Goal: Information Seeking & Learning: Learn about a topic

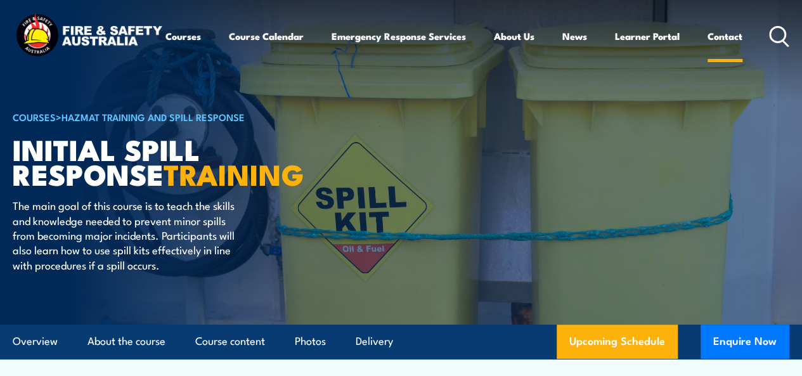
click at [707, 51] on link "Contact" at bounding box center [724, 36] width 35 height 30
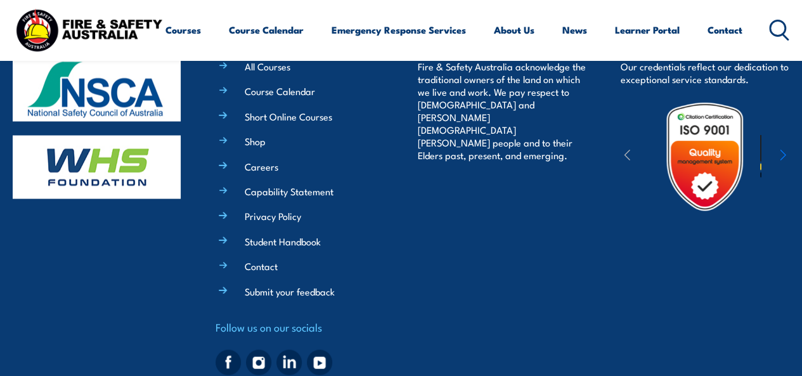
scroll to position [1141, 0]
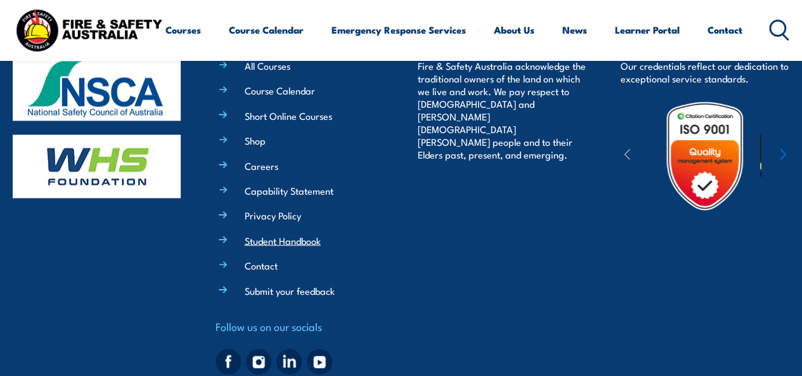
click at [271, 234] on link "Student Handbook" at bounding box center [283, 239] width 76 height 13
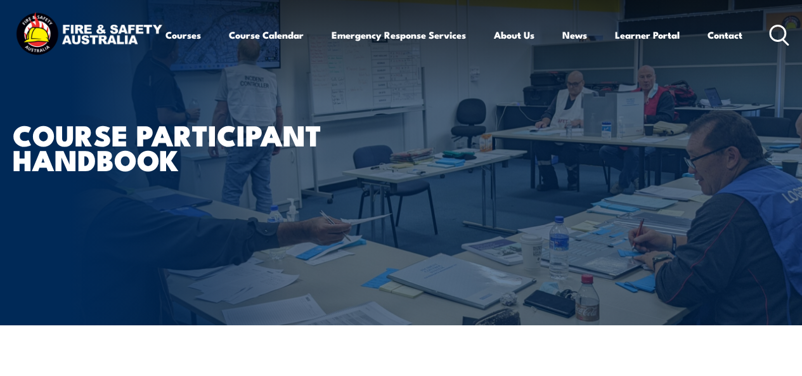
scroll to position [253, 0]
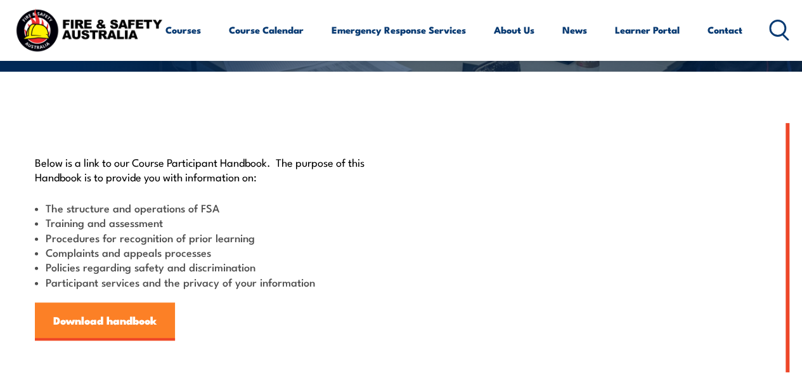
click at [136, 308] on link "Download handbook" at bounding box center [105, 321] width 140 height 38
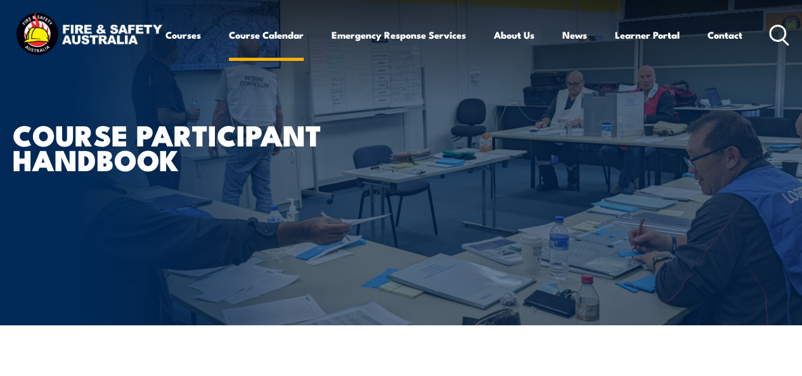
click at [229, 50] on link "Course Calendar" at bounding box center [266, 35] width 75 height 30
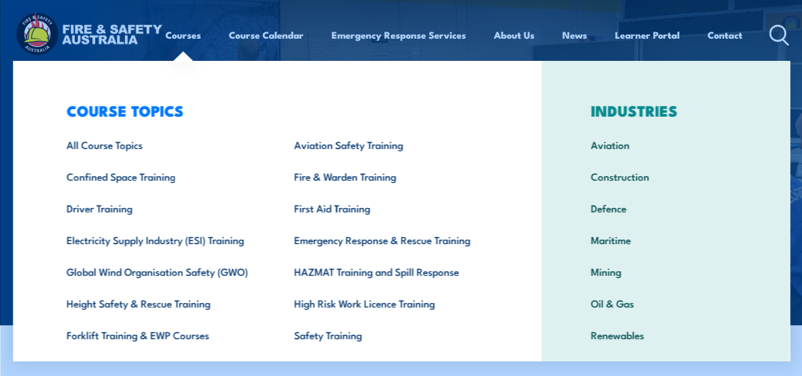
click at [27, 82] on div "COURSE TOPICS All Course Topics Aviation Safety Training Confined Space Trainin…" at bounding box center [277, 261] width 529 height 401
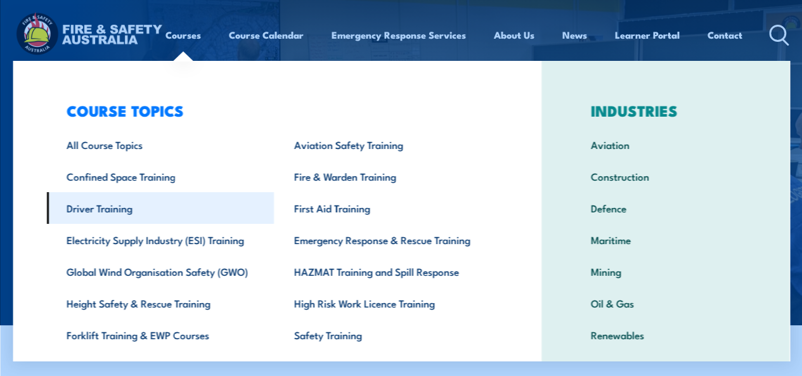
click at [127, 215] on link "Driver Training" at bounding box center [160, 208] width 228 height 32
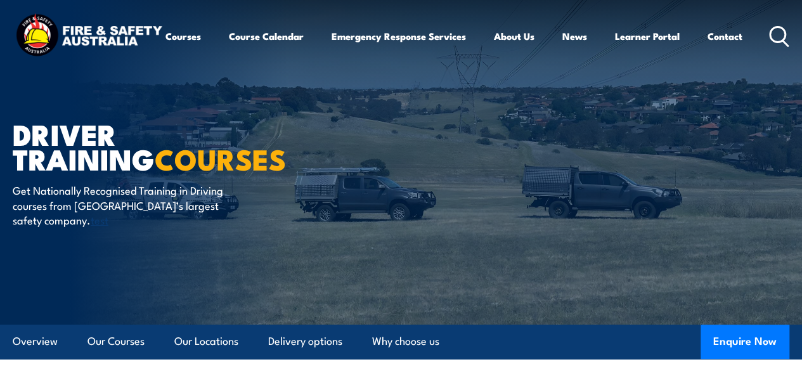
click at [174, 227] on p "Get Nationally Recognised Training in Driving courses from Australia’s largest …" at bounding box center [128, 205] width 231 height 44
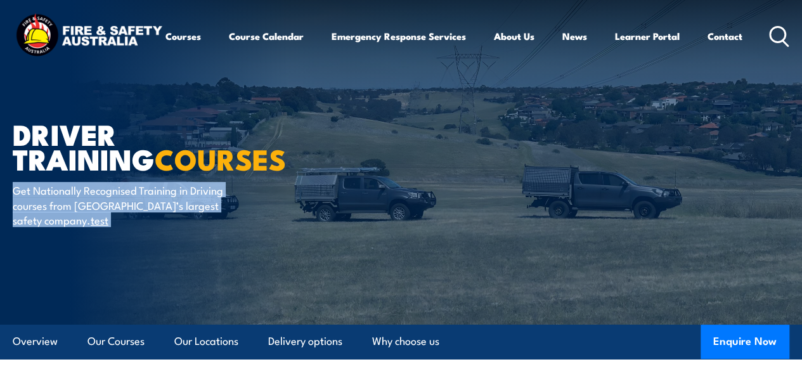
click at [174, 227] on p "Get Nationally Recognised Training in Driving courses from Australia’s largest …" at bounding box center [128, 205] width 231 height 44
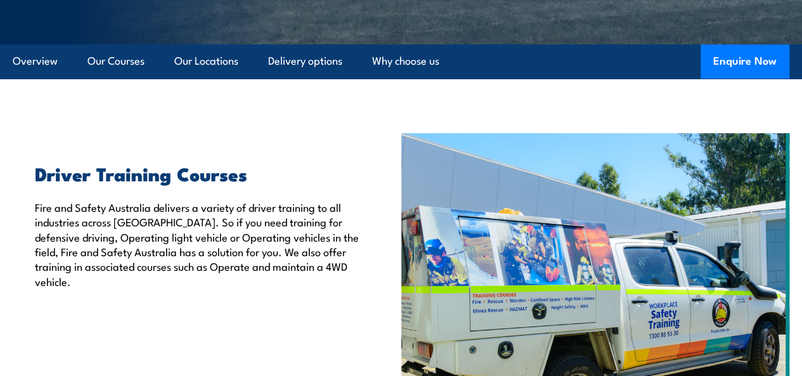
scroll to position [317, 0]
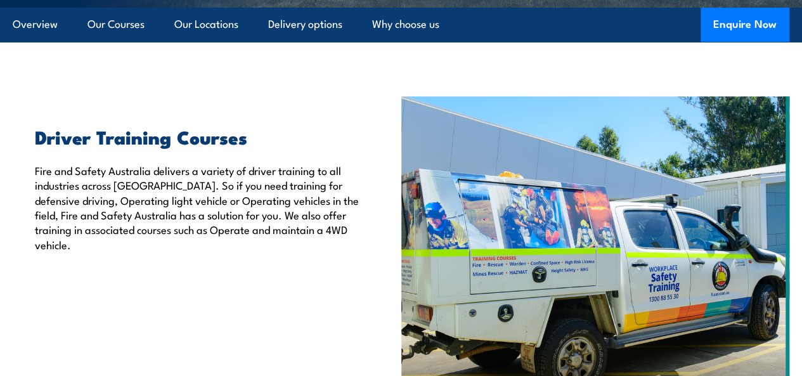
click at [169, 227] on p "Fire and Safety Australia delivers a variety of driver training to all industri…" at bounding box center [208, 207] width 347 height 89
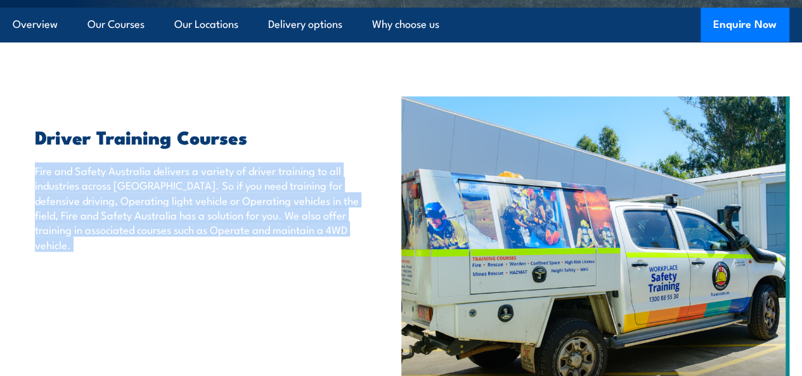
click at [169, 227] on p "Fire and Safety Australia delivers a variety of driver training to all industri…" at bounding box center [208, 207] width 347 height 89
click at [227, 248] on p "Fire and Safety Australia delivers a variety of driver training to all industri…" at bounding box center [208, 207] width 347 height 89
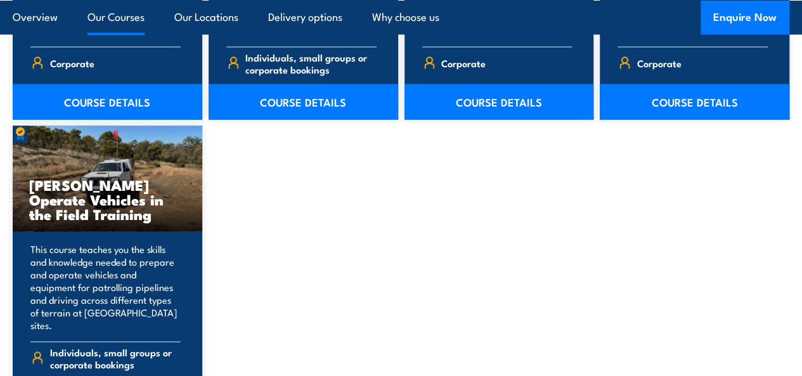
scroll to position [1267, 0]
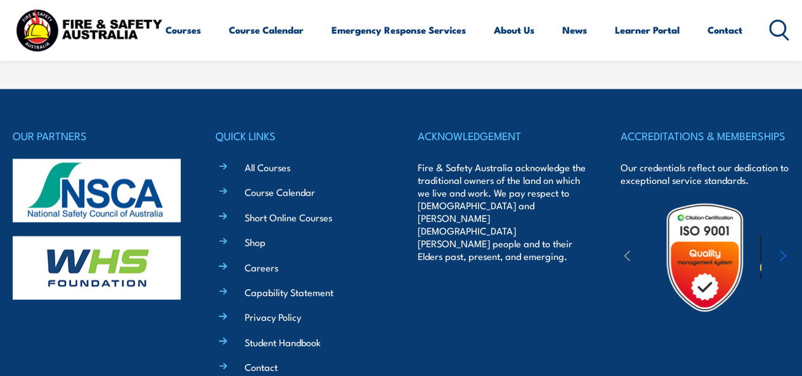
scroll to position [1141, 0]
